Goal: Task Accomplishment & Management: Manage account settings

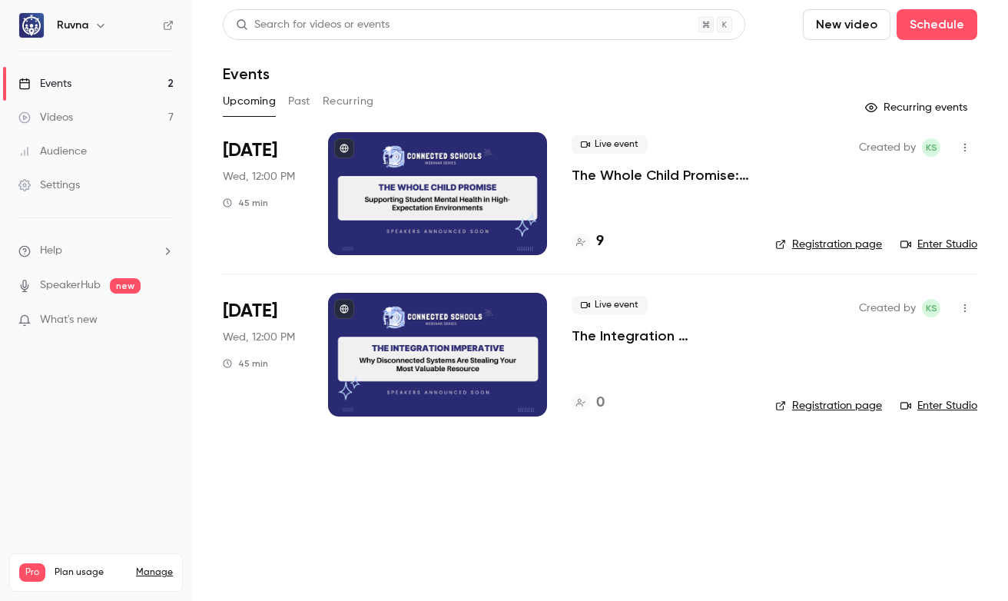
click at [434, 201] on div at bounding box center [437, 193] width 219 height 123
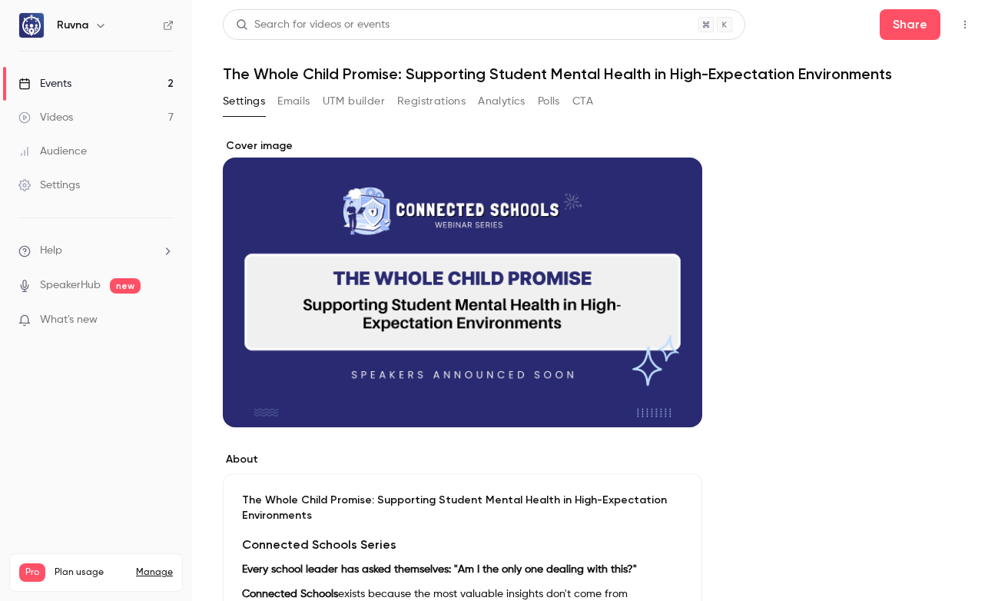
click at [428, 105] on button "Registrations" at bounding box center [431, 101] width 68 height 25
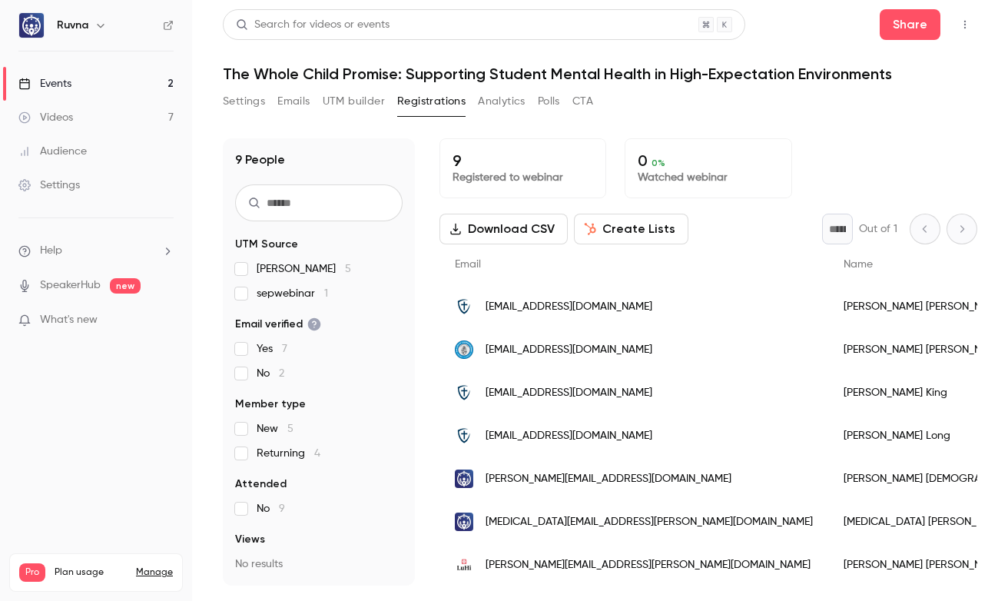
click at [242, 102] on button "Settings" at bounding box center [244, 101] width 42 height 25
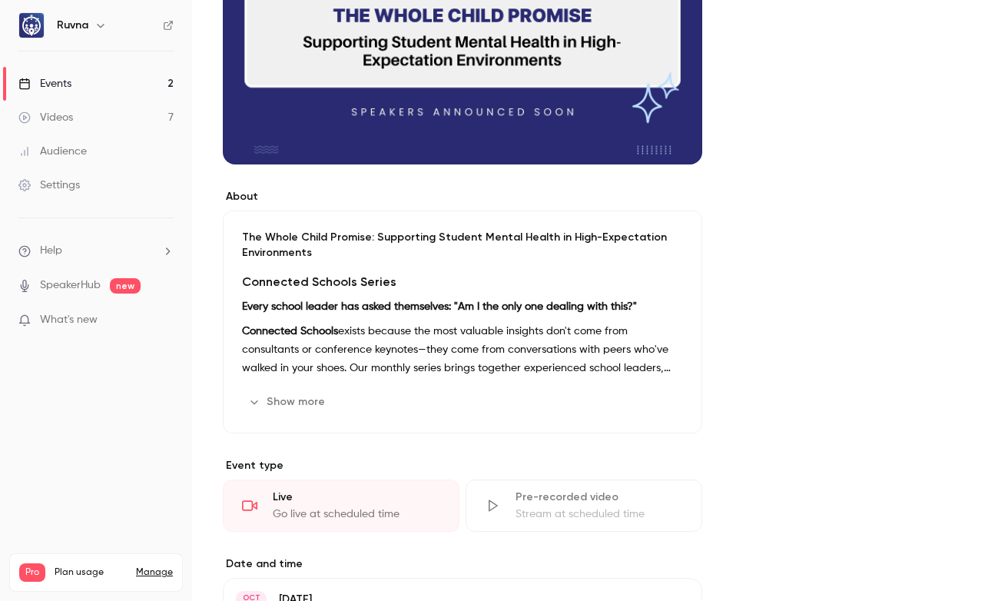
scroll to position [266, 0]
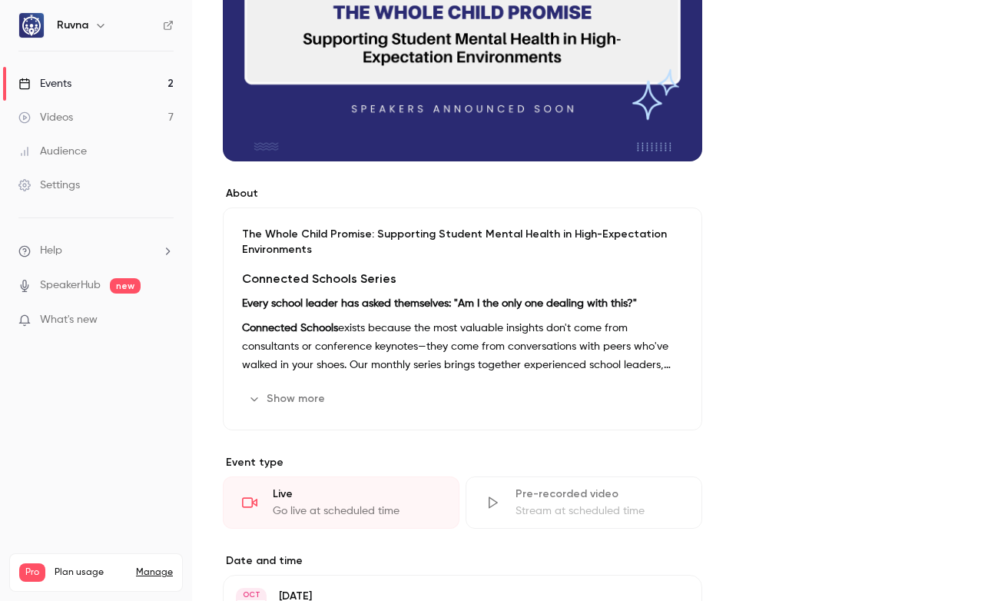
click at [286, 387] on button "Show more" at bounding box center [288, 399] width 92 height 25
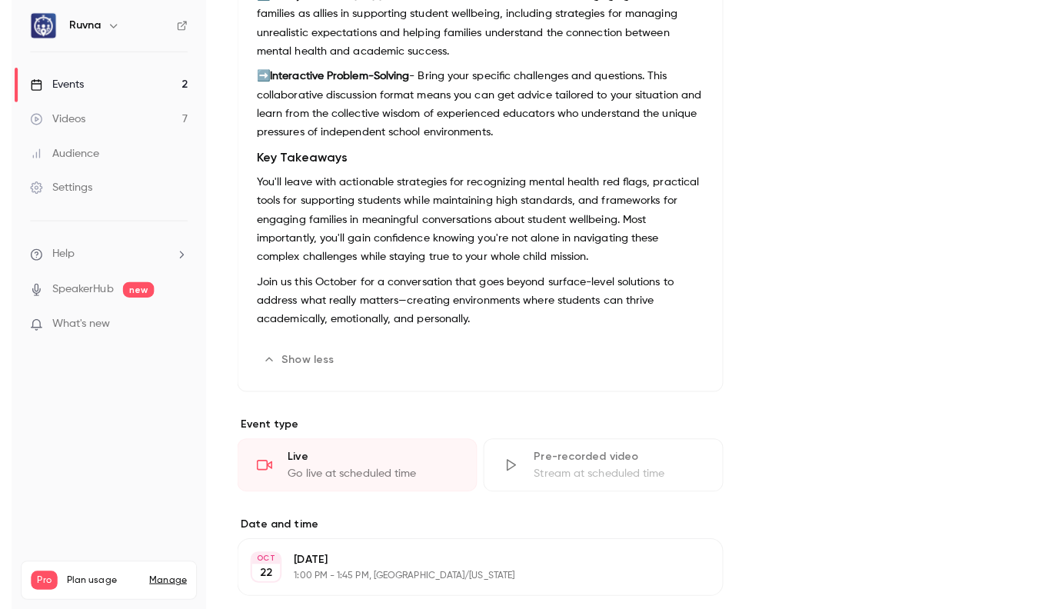
scroll to position [648, 0]
